Goal: Task Accomplishment & Management: Complete application form

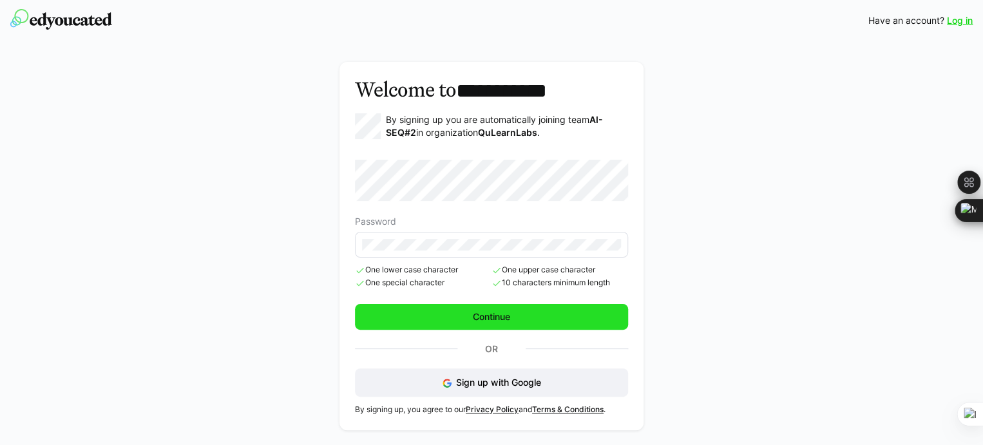
click at [507, 320] on span "Continue" at bounding box center [491, 317] width 41 height 13
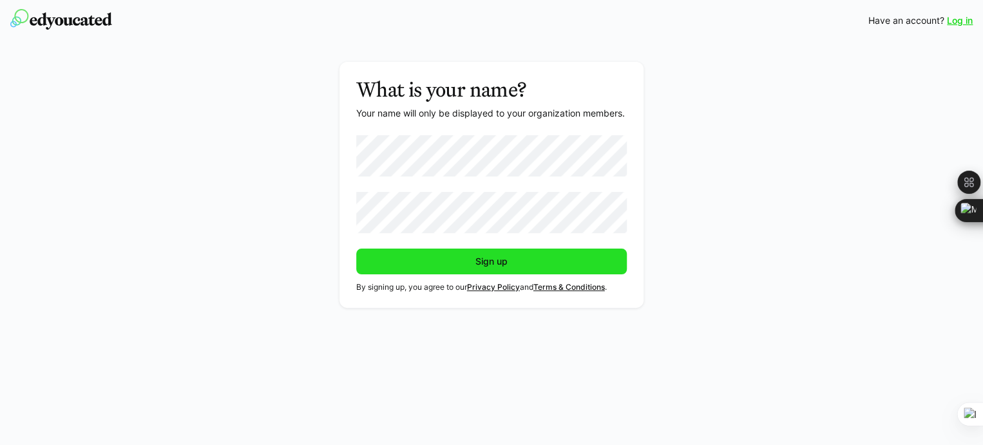
click at [474, 257] on span "Sign up" at bounding box center [492, 261] width 36 height 13
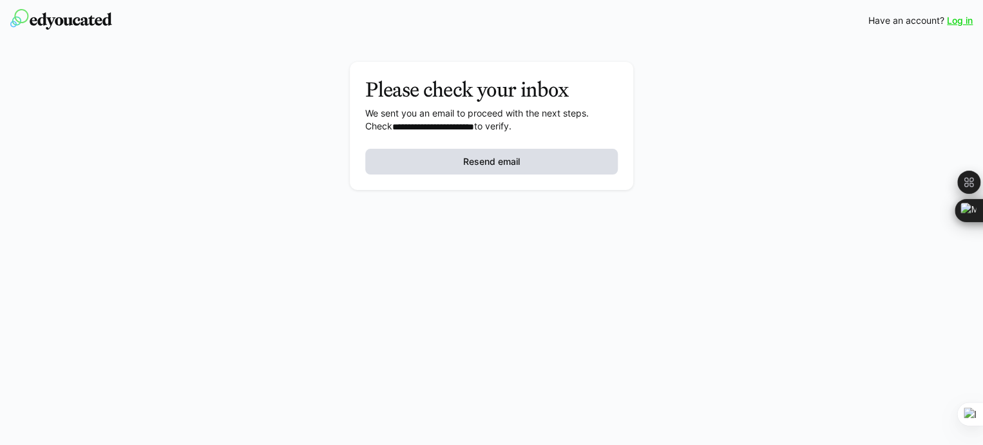
click at [489, 157] on span "Resend email" at bounding box center [491, 161] width 61 height 13
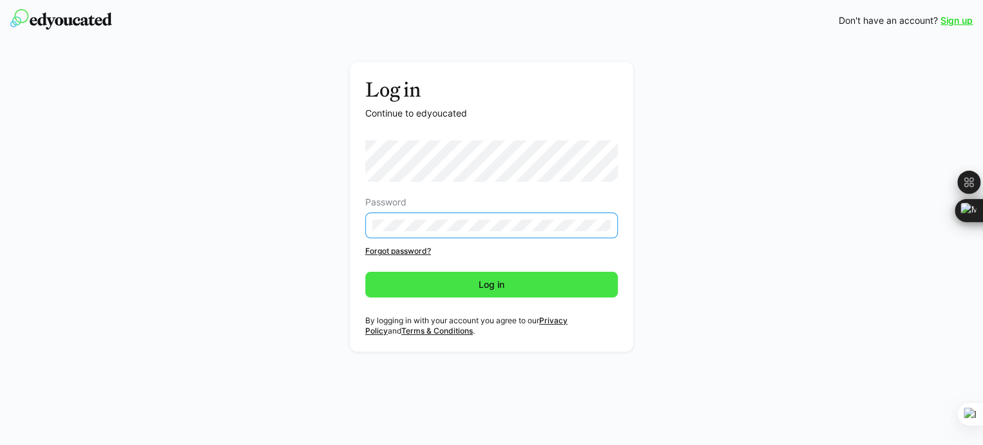
click at [479, 289] on span "Log in" at bounding box center [492, 284] width 30 height 13
